Goal: Transaction & Acquisition: Subscribe to service/newsletter

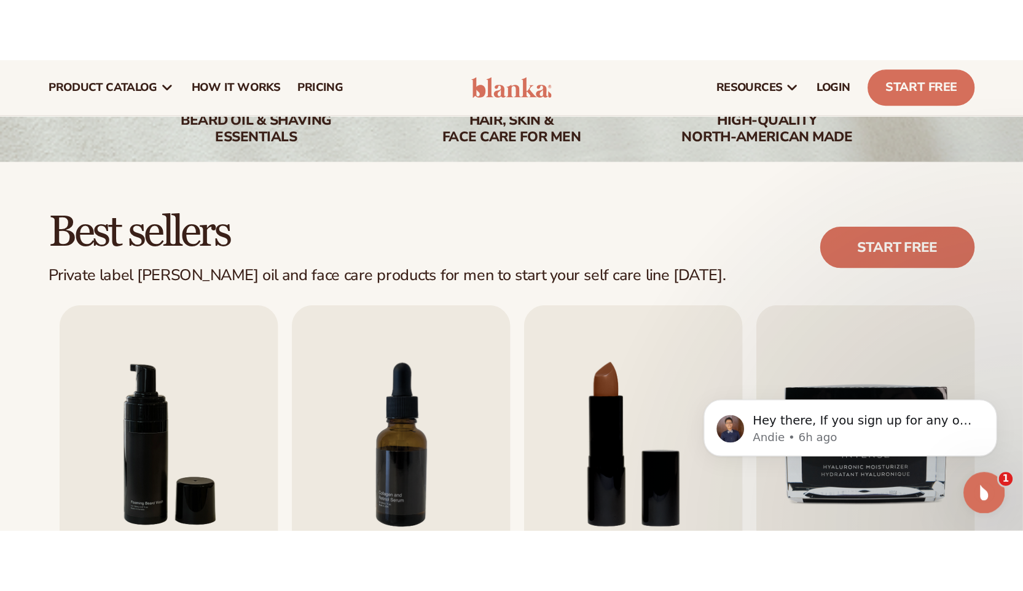
scroll to position [267, 0]
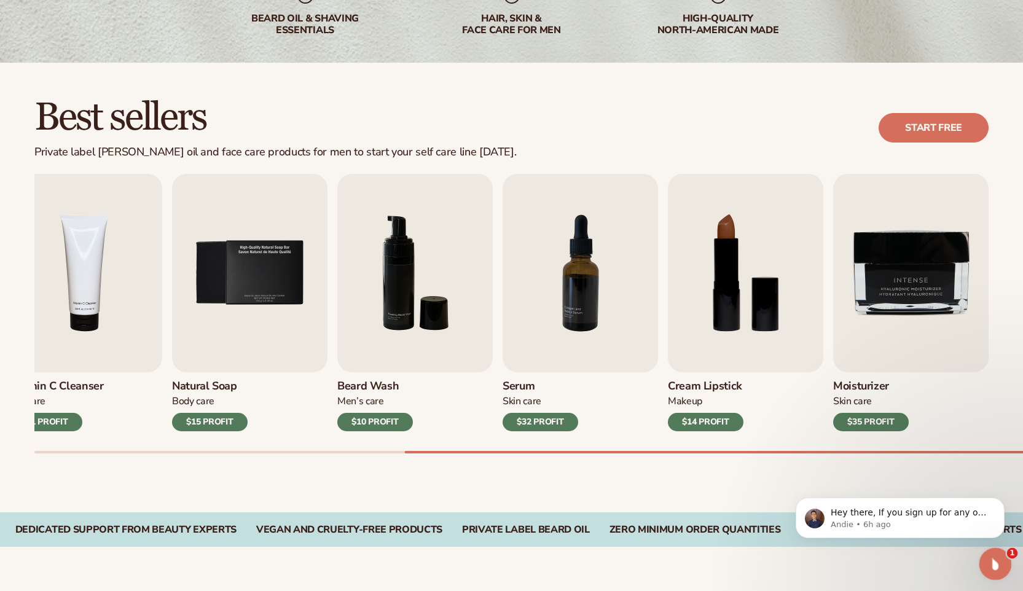
click at [727, 334] on div "Open Intercom Messenger" at bounding box center [993, 562] width 41 height 41
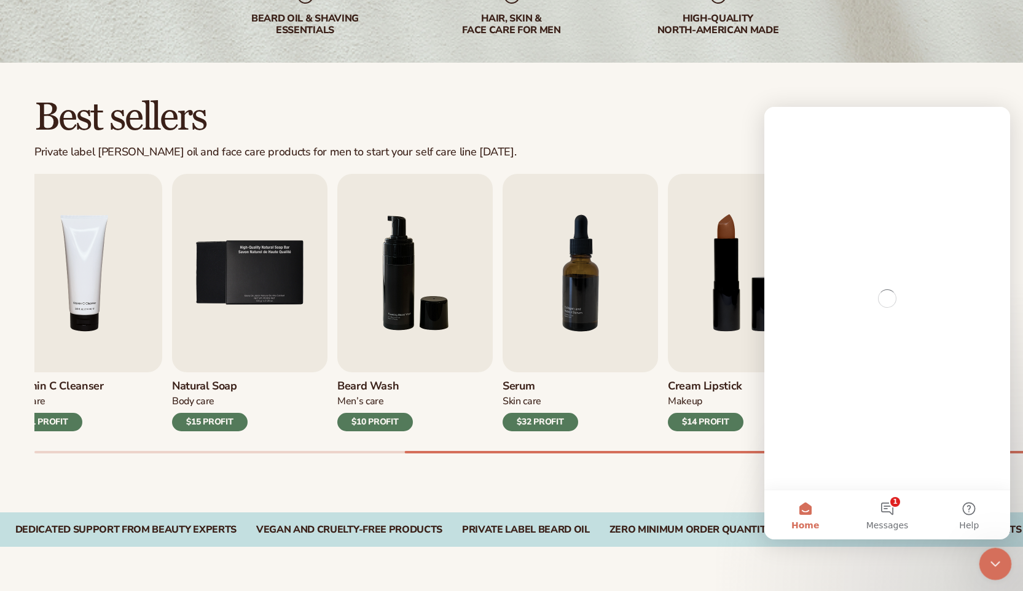
scroll to position [0, 0]
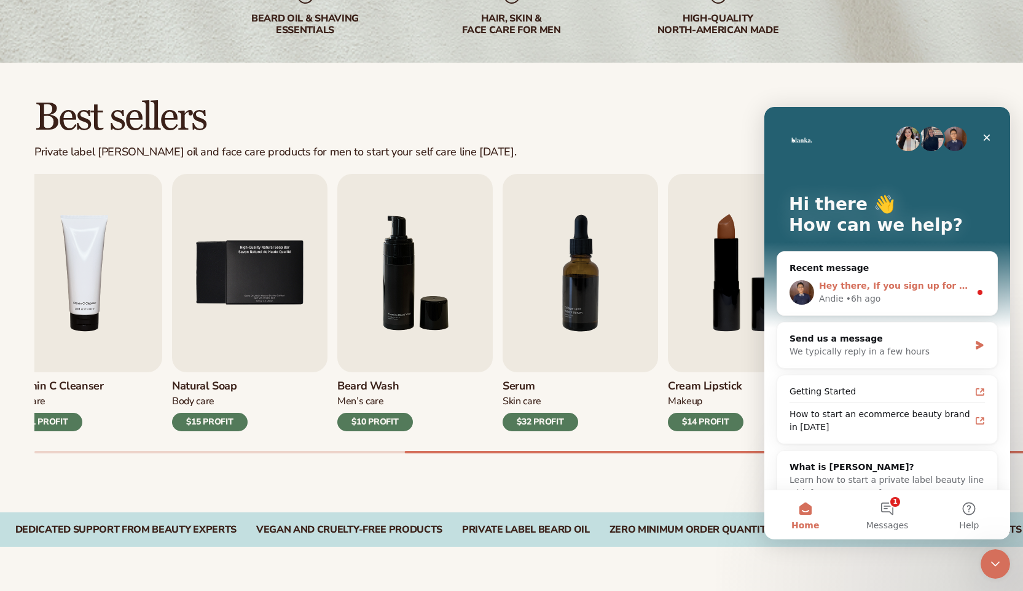
click at [727, 294] on div "Andie • 6h ago" at bounding box center [894, 298] width 151 height 13
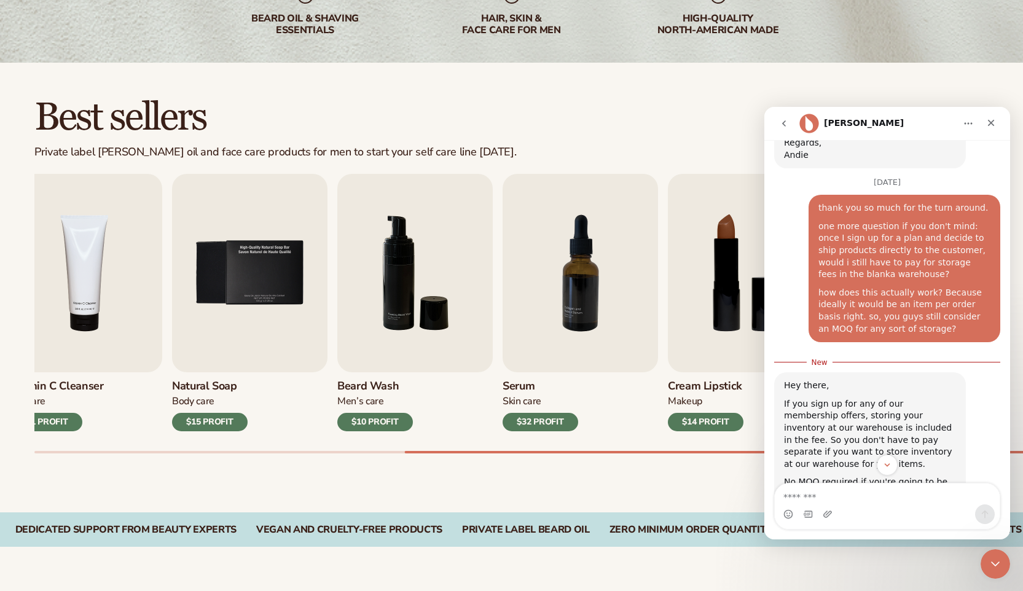
scroll to position [1192, 0]
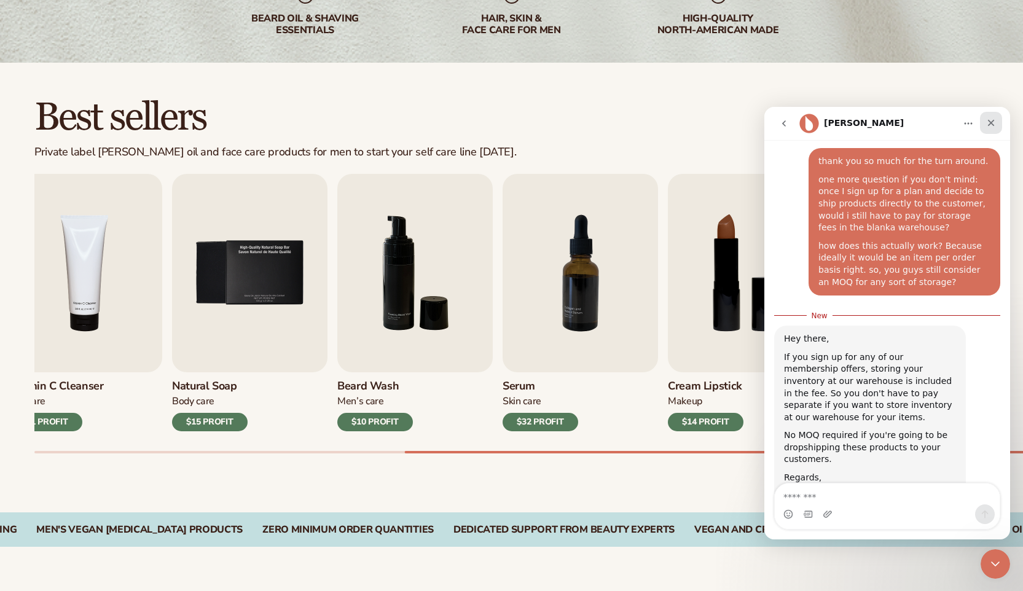
click at [727, 124] on div "Close" at bounding box center [991, 123] width 22 height 22
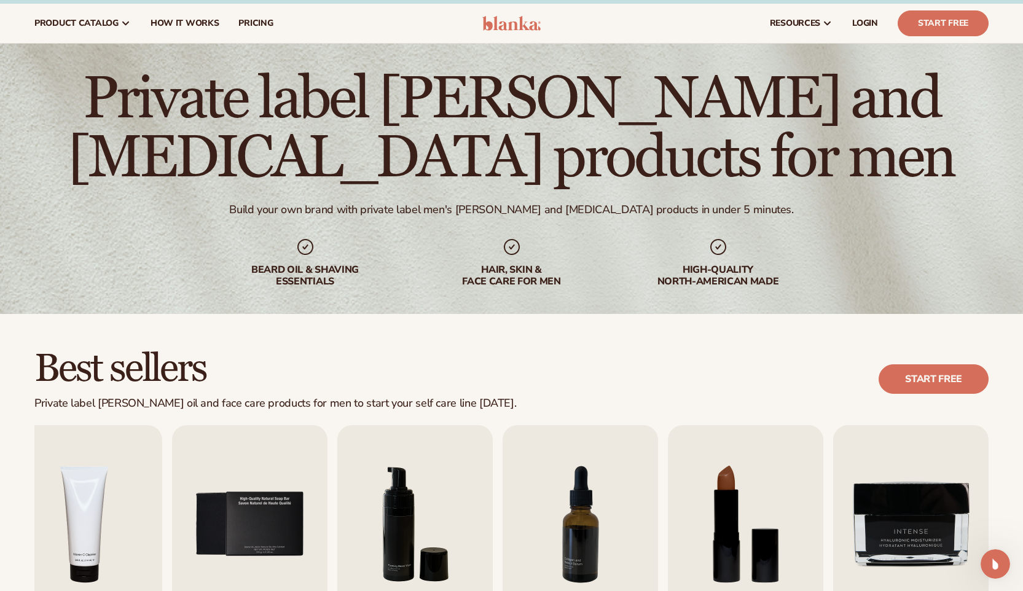
scroll to position [0, 0]
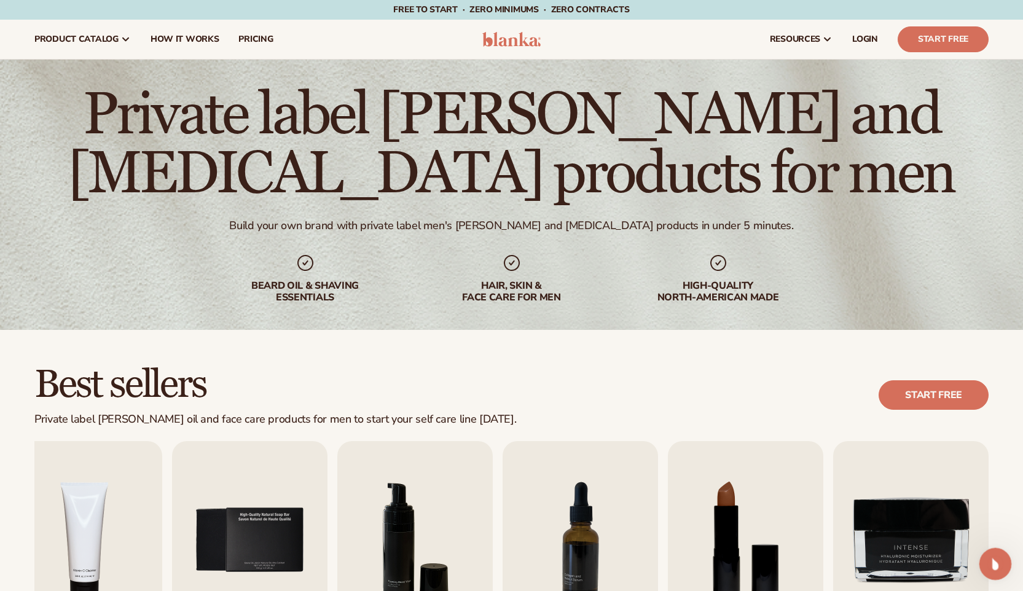
click at [727, 334] on icon "Open Intercom Messenger" at bounding box center [993, 562] width 20 height 20
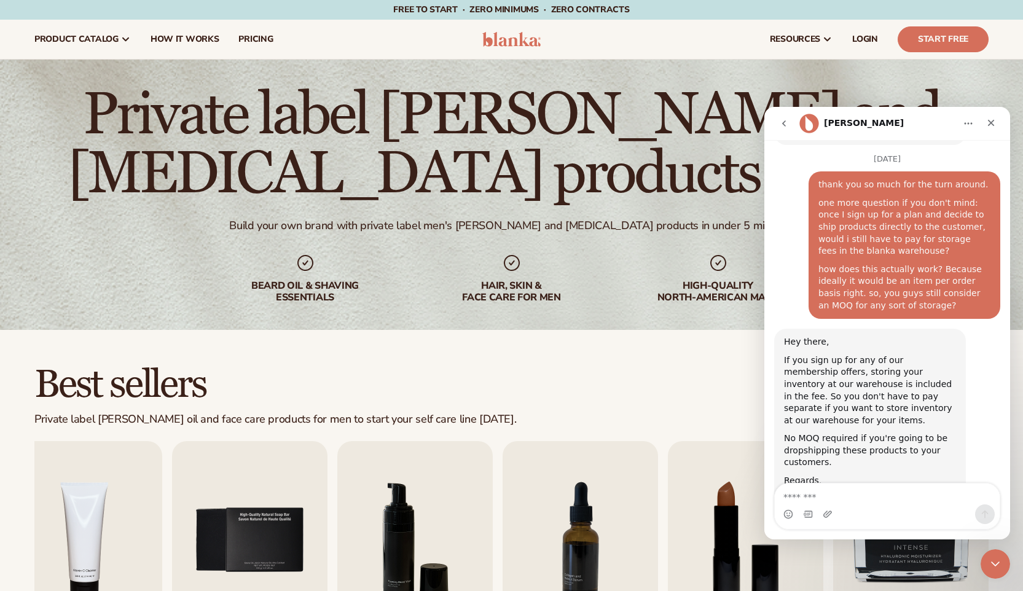
scroll to position [1172, 0]
click at [262, 44] on span "pricing" at bounding box center [255, 39] width 34 height 10
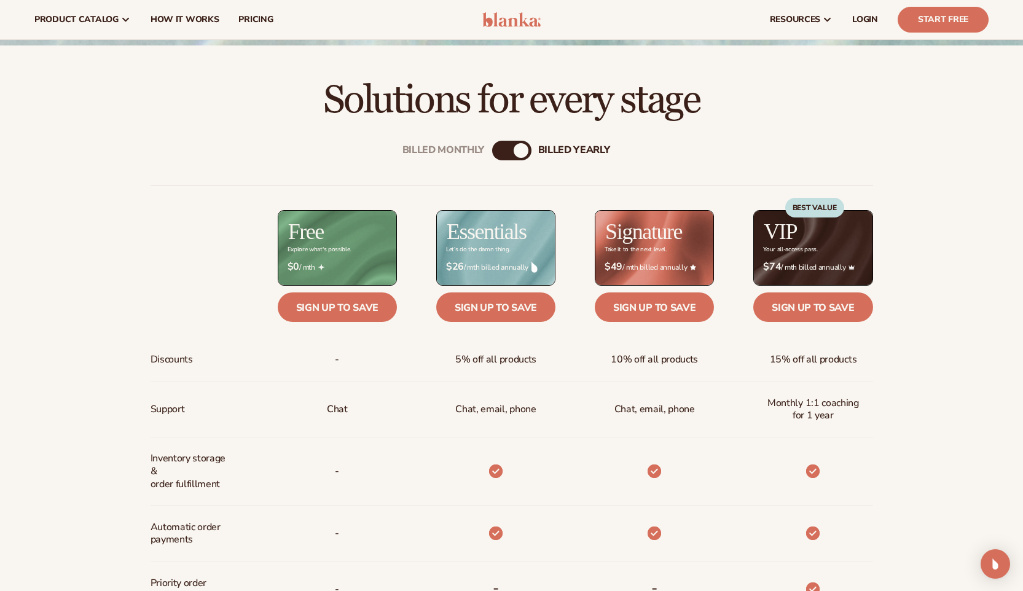
scroll to position [369, 0]
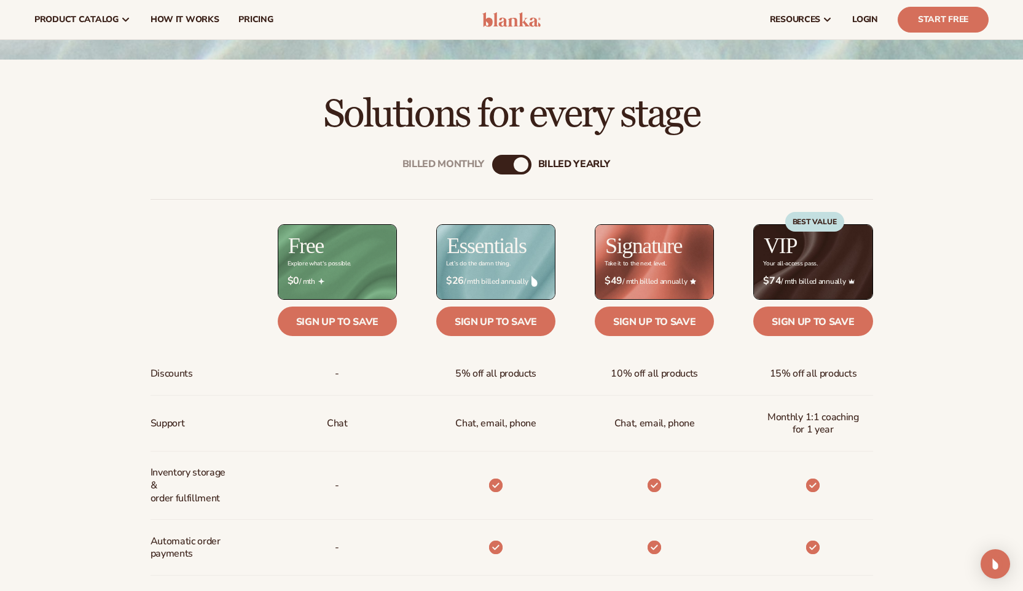
click at [497, 166] on div "Billed Monthly" at bounding box center [499, 164] width 15 height 15
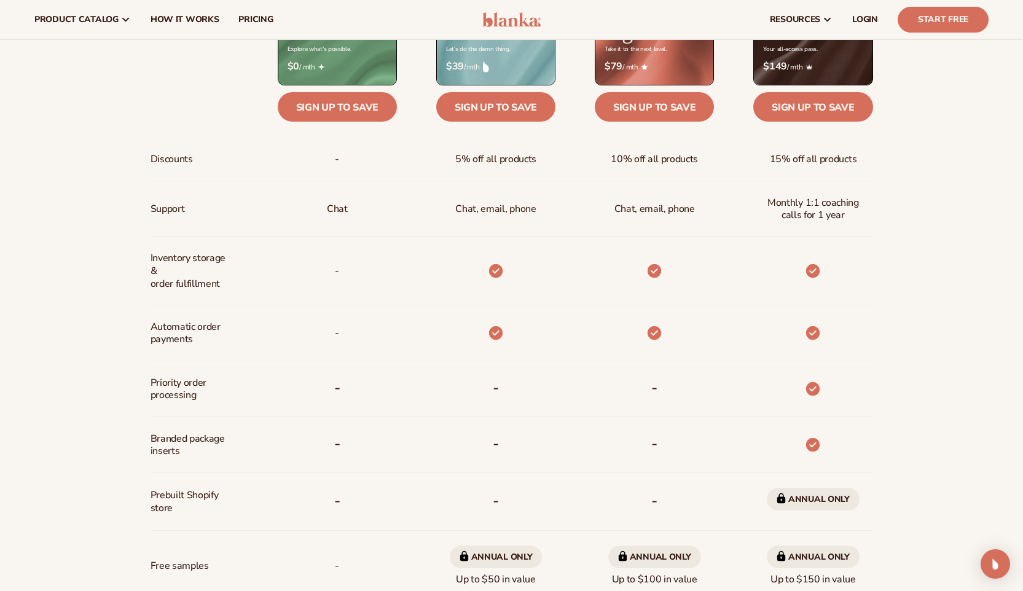
scroll to position [411, 0]
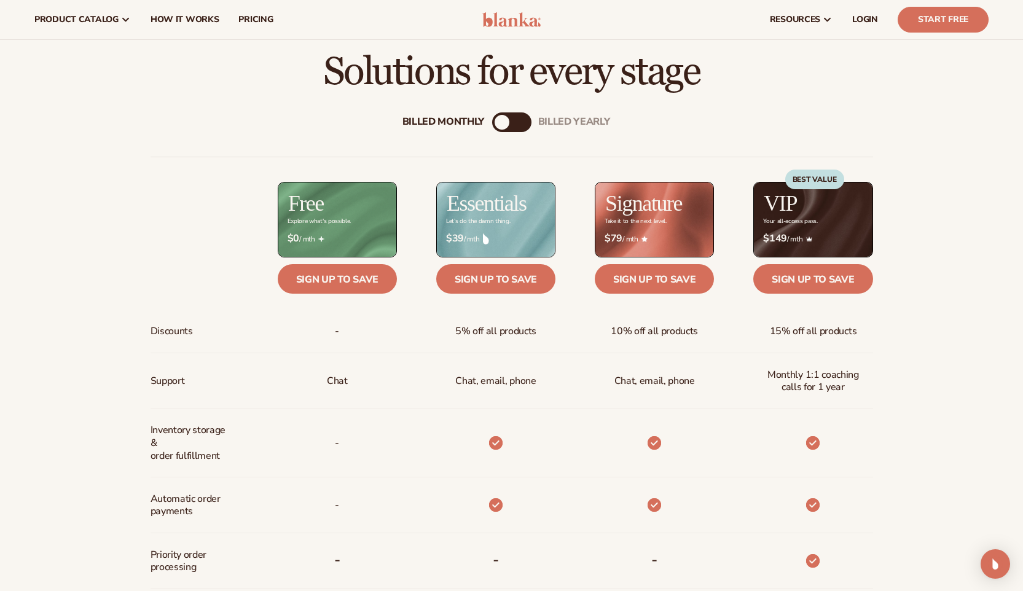
click at [515, 122] on div "Billed Monthly billed Yearly" at bounding box center [511, 122] width 39 height 20
click at [509, 124] on div "Billed Monthly" at bounding box center [501, 122] width 15 height 15
click at [517, 123] on div "billed Yearly" at bounding box center [524, 122] width 15 height 15
click at [517, 123] on div "billed Yearly" at bounding box center [520, 122] width 15 height 15
click at [511, 123] on div "Billed Monthly billed Yearly" at bounding box center [511, 122] width 39 height 20
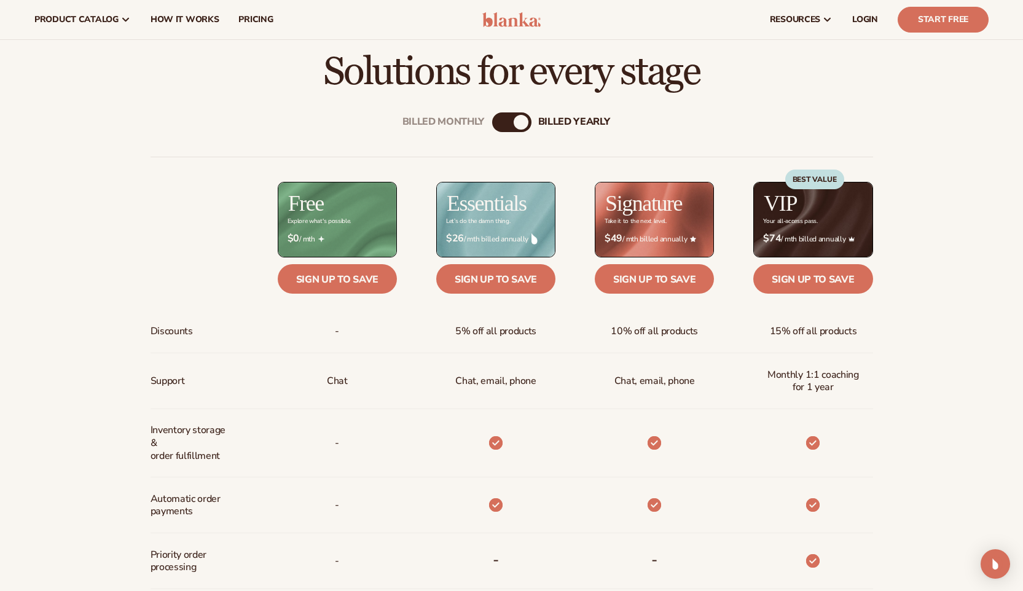
click at [505, 125] on div "Billed Monthly" at bounding box center [499, 122] width 15 height 15
click at [367, 279] on link "Sign up to save" at bounding box center [337, 278] width 119 height 29
